Goal: Task Accomplishment & Management: Manage account settings

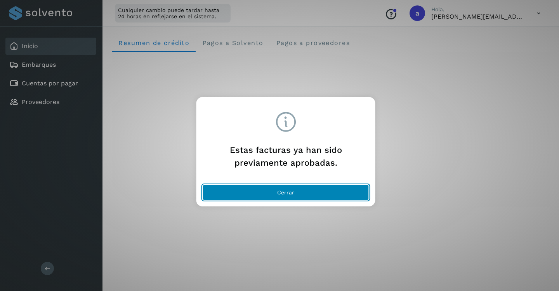
click at [261, 192] on button "Cerrar" at bounding box center [286, 193] width 166 height 16
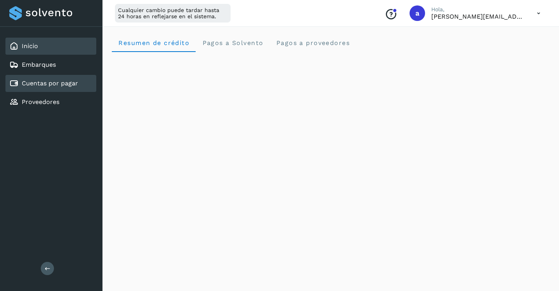
click at [34, 86] on link "Cuentas por pagar" at bounding box center [50, 83] width 56 height 7
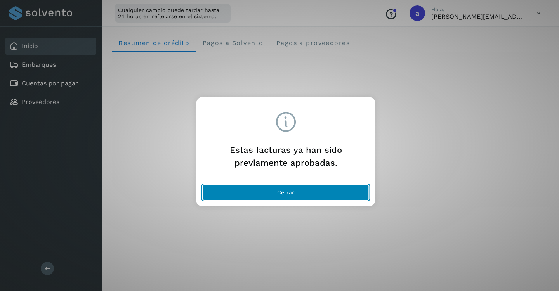
click at [243, 190] on button "Cerrar" at bounding box center [286, 193] width 166 height 16
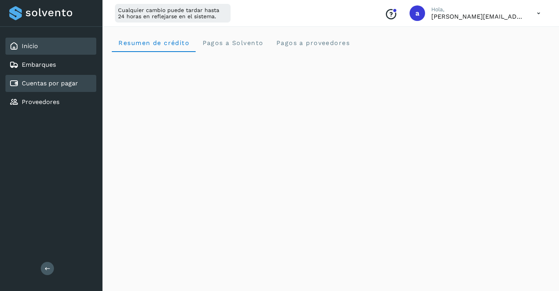
click at [41, 81] on link "Cuentas por pagar" at bounding box center [50, 83] width 56 height 7
